Goal: Task Accomplishment & Management: Manage account settings

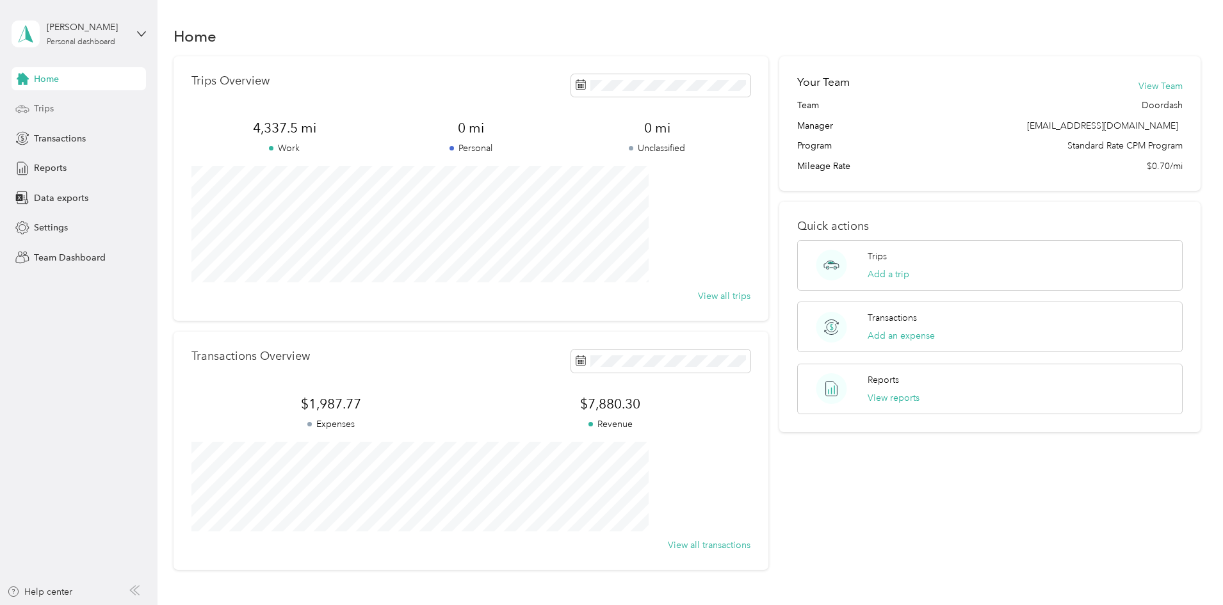
click at [44, 109] on span "Trips" at bounding box center [44, 108] width 20 height 13
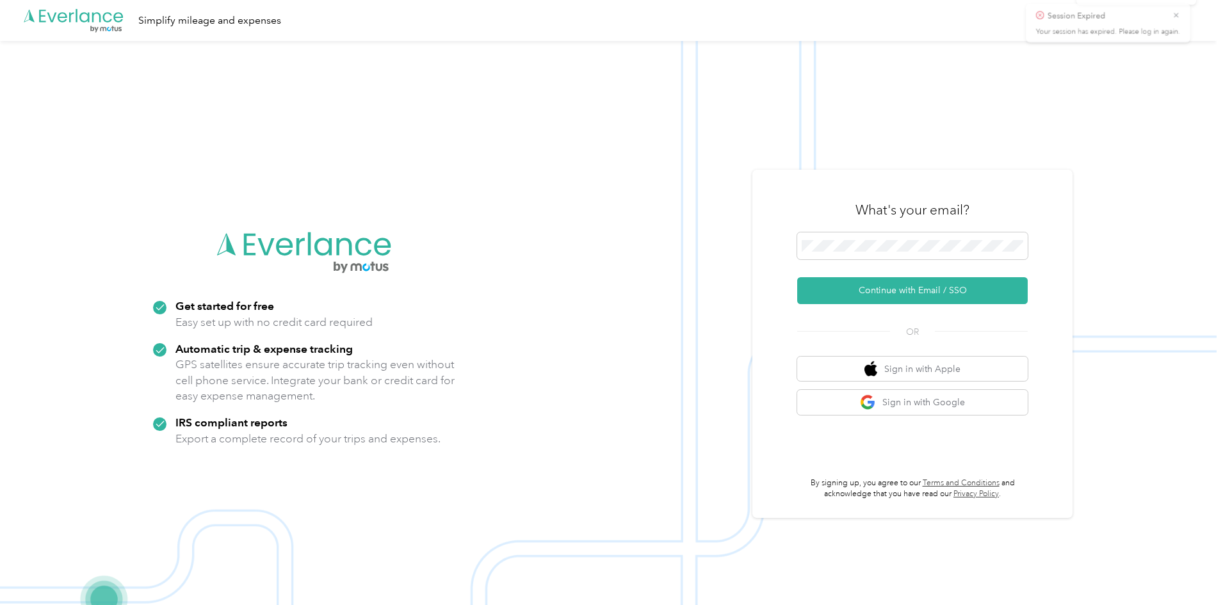
click at [1197, 27] on icon at bounding box center [1195, 25] width 6 height 6
click at [1194, 26] on icon at bounding box center [1195, 25] width 6 height 6
click at [859, 290] on button "Continue with Email / SSO" at bounding box center [912, 290] width 231 height 27
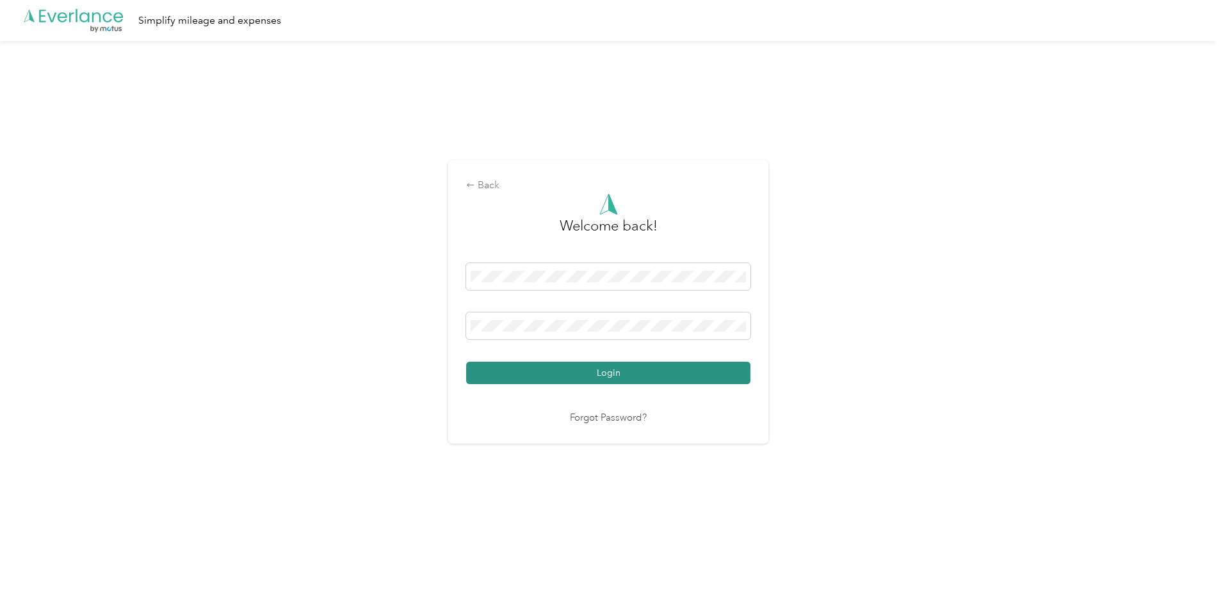
click at [588, 372] on button "Login" at bounding box center [608, 373] width 284 height 22
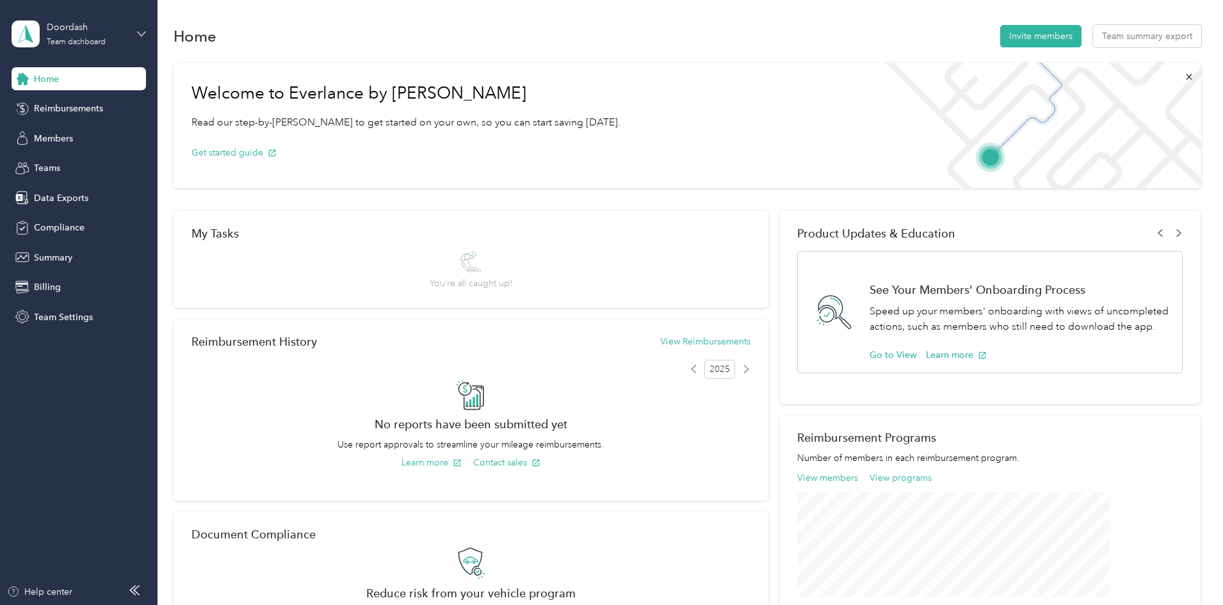
click at [143, 32] on icon at bounding box center [141, 33] width 9 height 9
click at [64, 133] on div "Personal dashboard" at bounding box center [63, 133] width 81 height 13
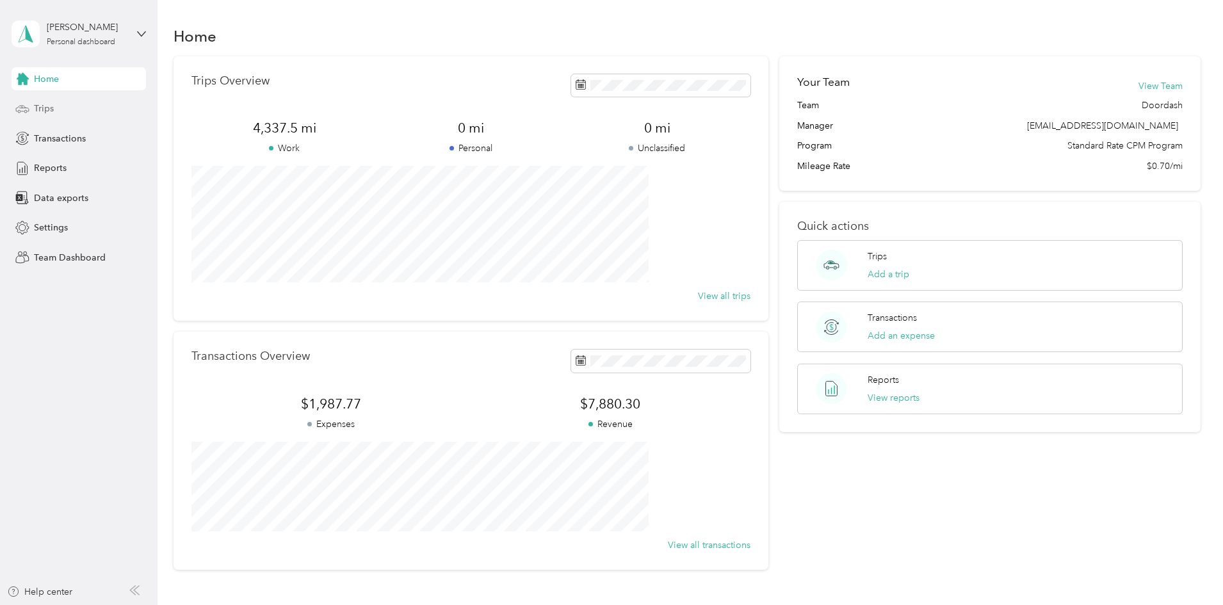
click at [41, 108] on span "Trips" at bounding box center [44, 108] width 20 height 13
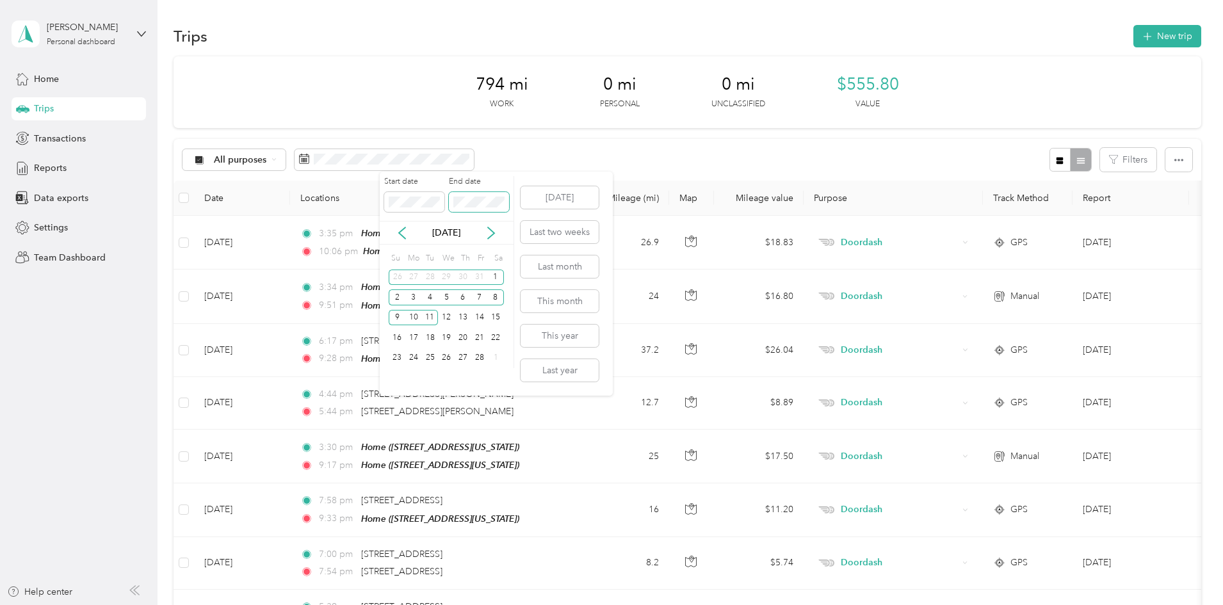
click at [451, 208] on span at bounding box center [479, 202] width 60 height 20
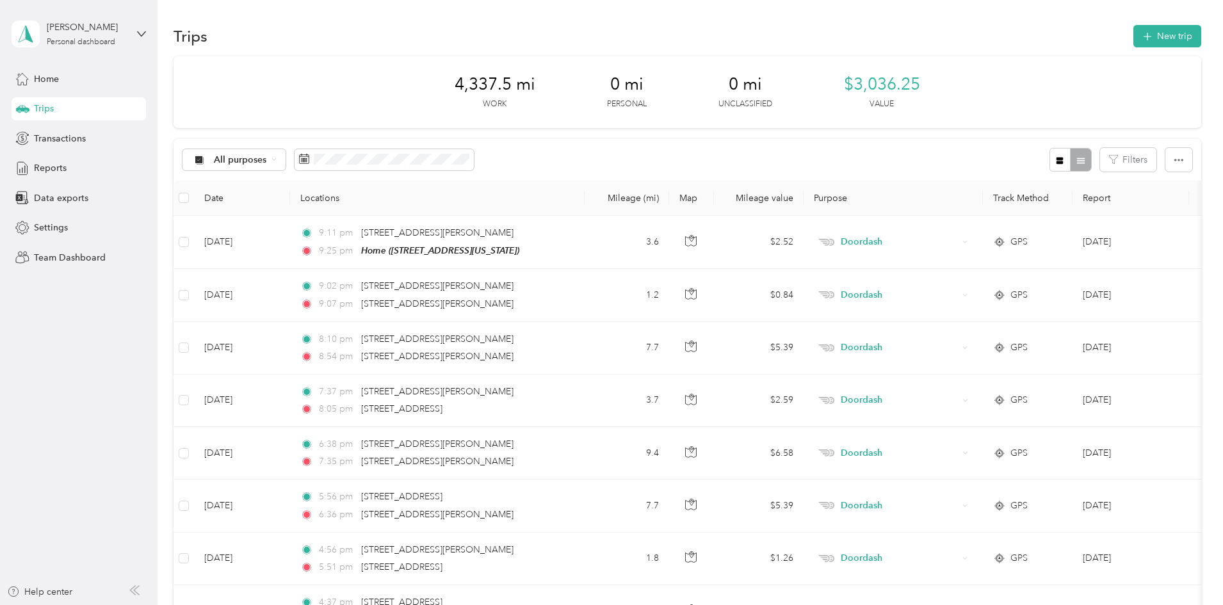
click at [77, 344] on aside "[PERSON_NAME] Personal dashboard Home Trips Transactions Reports Data exports S…" at bounding box center [79, 302] width 158 height 605
click at [51, 136] on span "Transactions" at bounding box center [60, 138] width 52 height 13
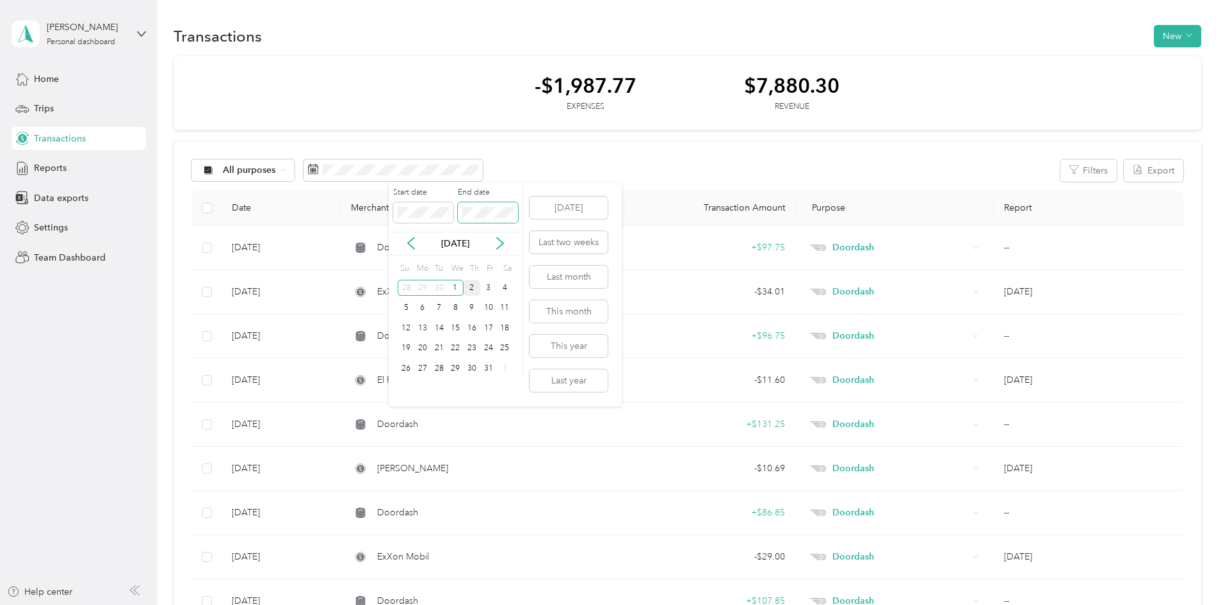
click at [455, 218] on div "Start date End date" at bounding box center [456, 209] width 134 height 45
click at [29, 332] on aside "[PERSON_NAME] Personal dashboard Home Trips Transactions Reports Data exports S…" at bounding box center [79, 302] width 158 height 605
